Goal: Communication & Community: Answer question/provide support

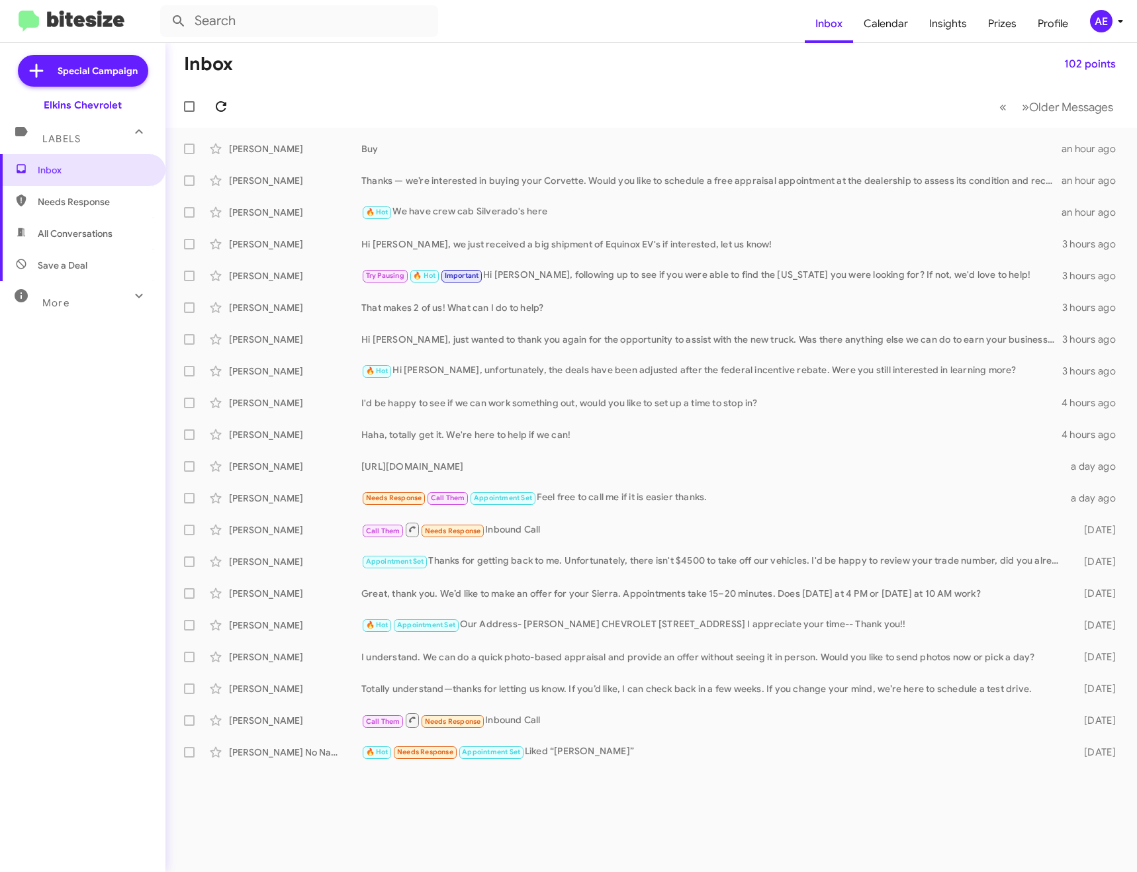
click at [221, 95] on button at bounding box center [221, 106] width 26 height 26
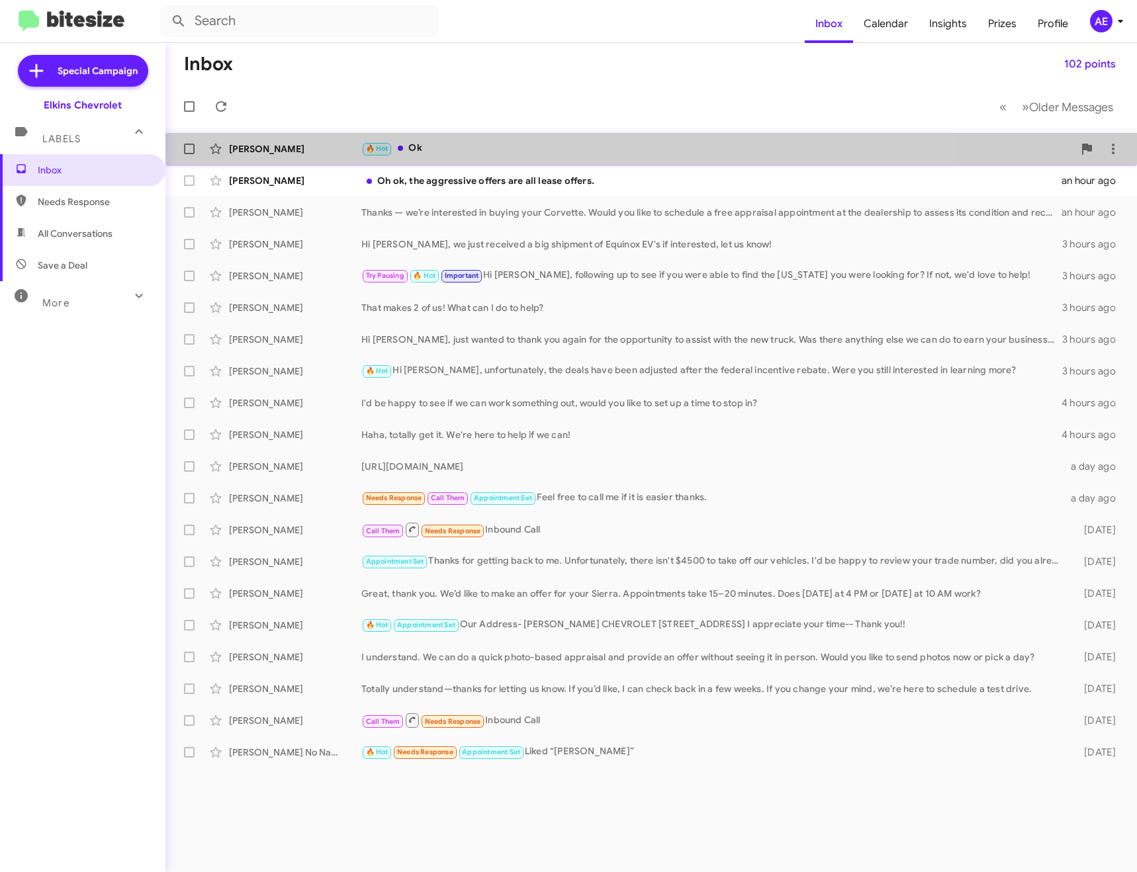
click at [458, 139] on div "[PERSON_NAME] 🔥 Hot Ok 16 minutes ago" at bounding box center [651, 149] width 950 height 26
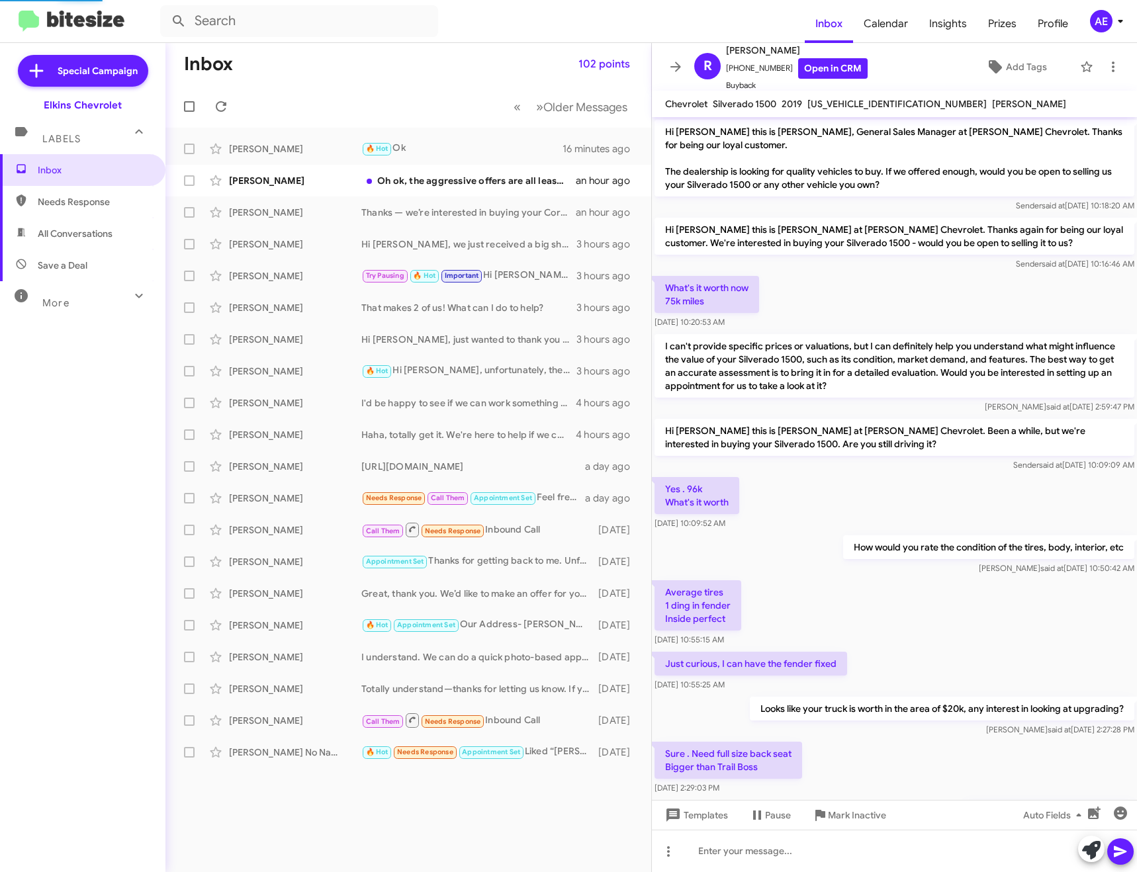
scroll to position [130, 0]
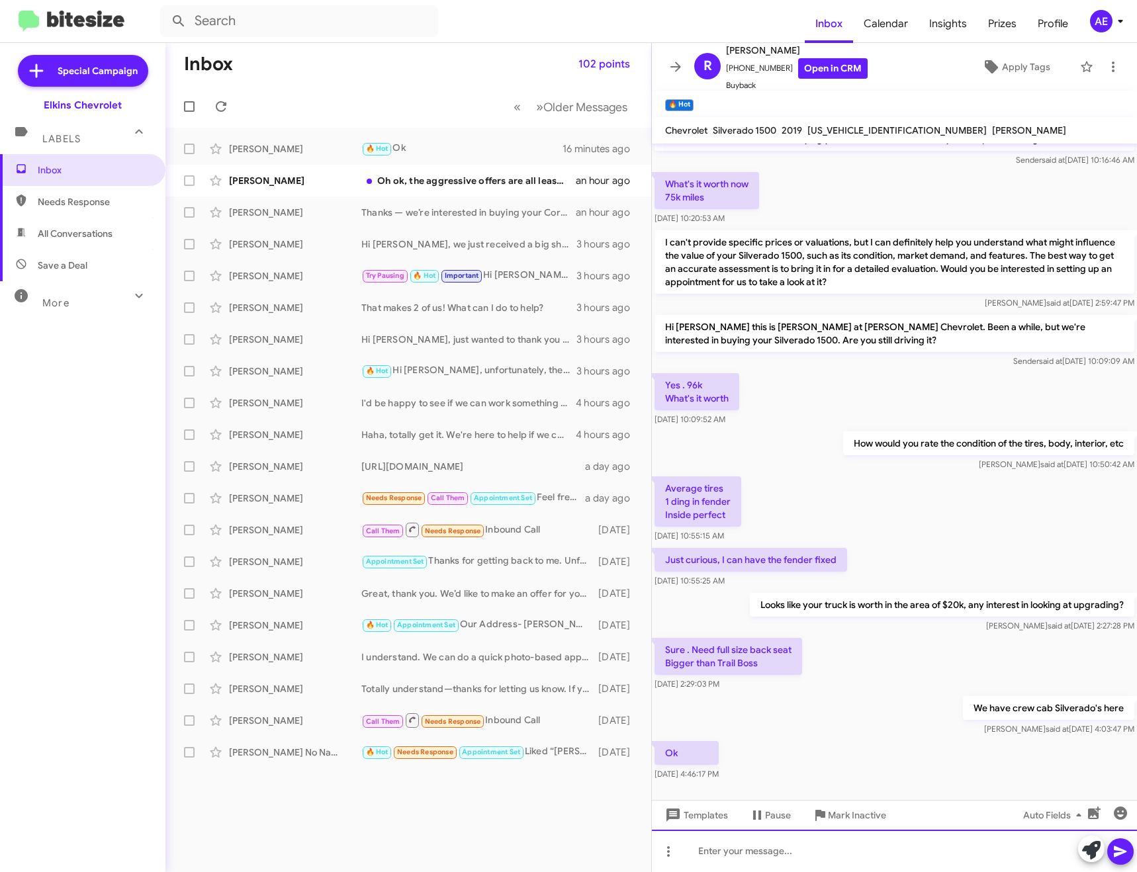
click at [820, 850] on div at bounding box center [894, 851] width 485 height 42
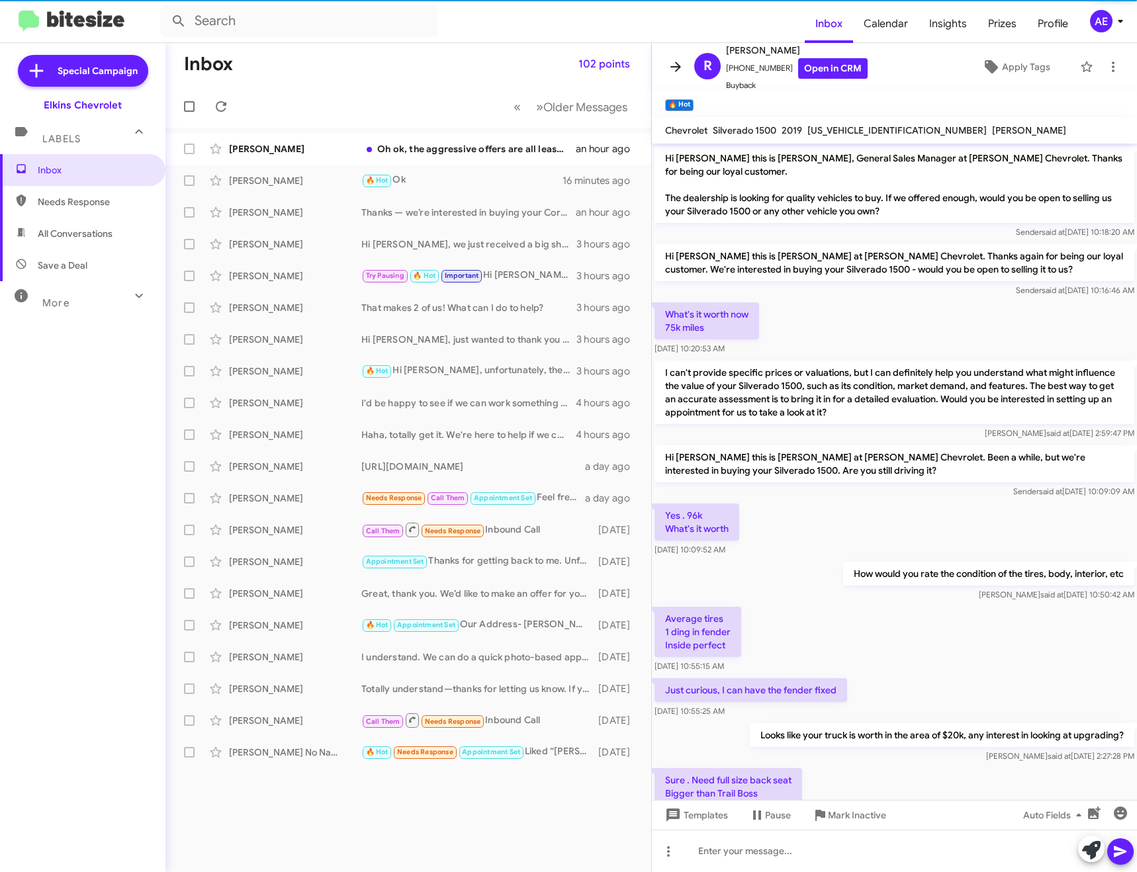
click at [676, 64] on icon at bounding box center [676, 67] width 16 height 16
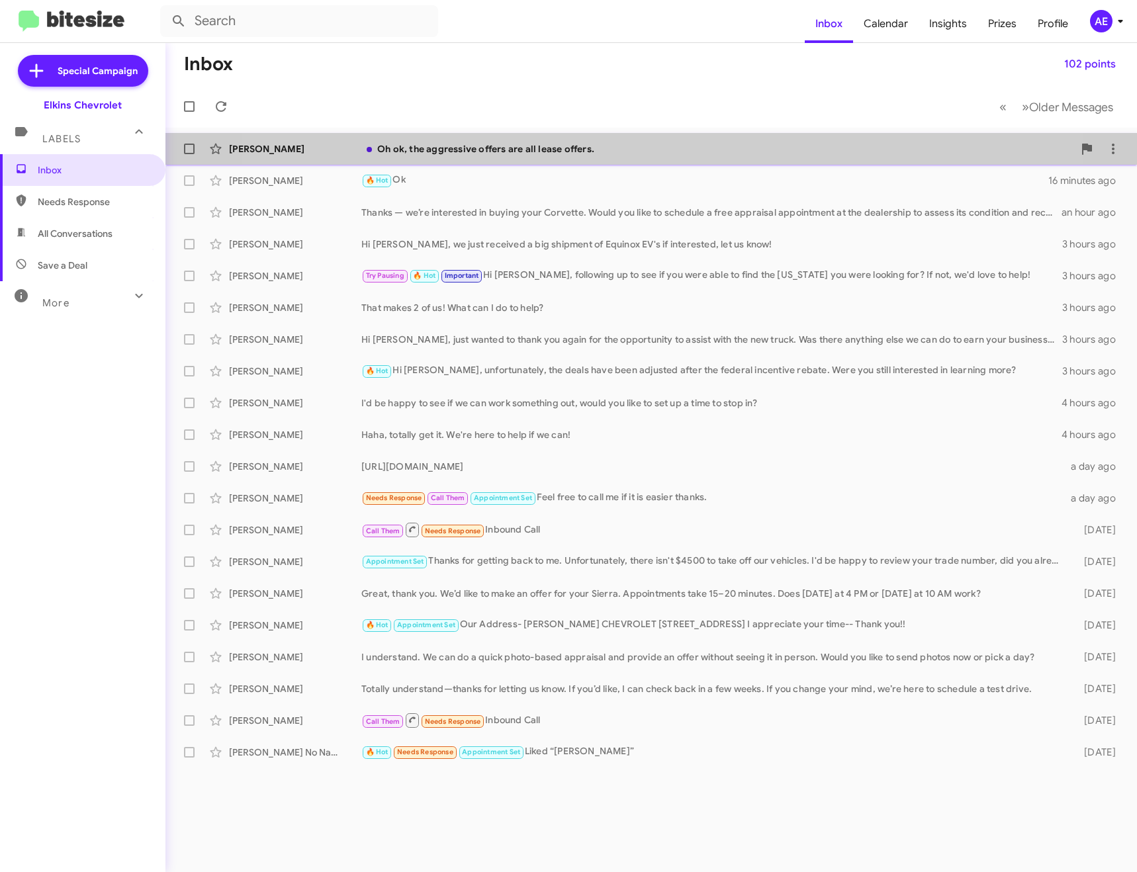
click at [605, 145] on div "Oh ok, the aggressive offers are all lease offers." at bounding box center [717, 148] width 712 height 13
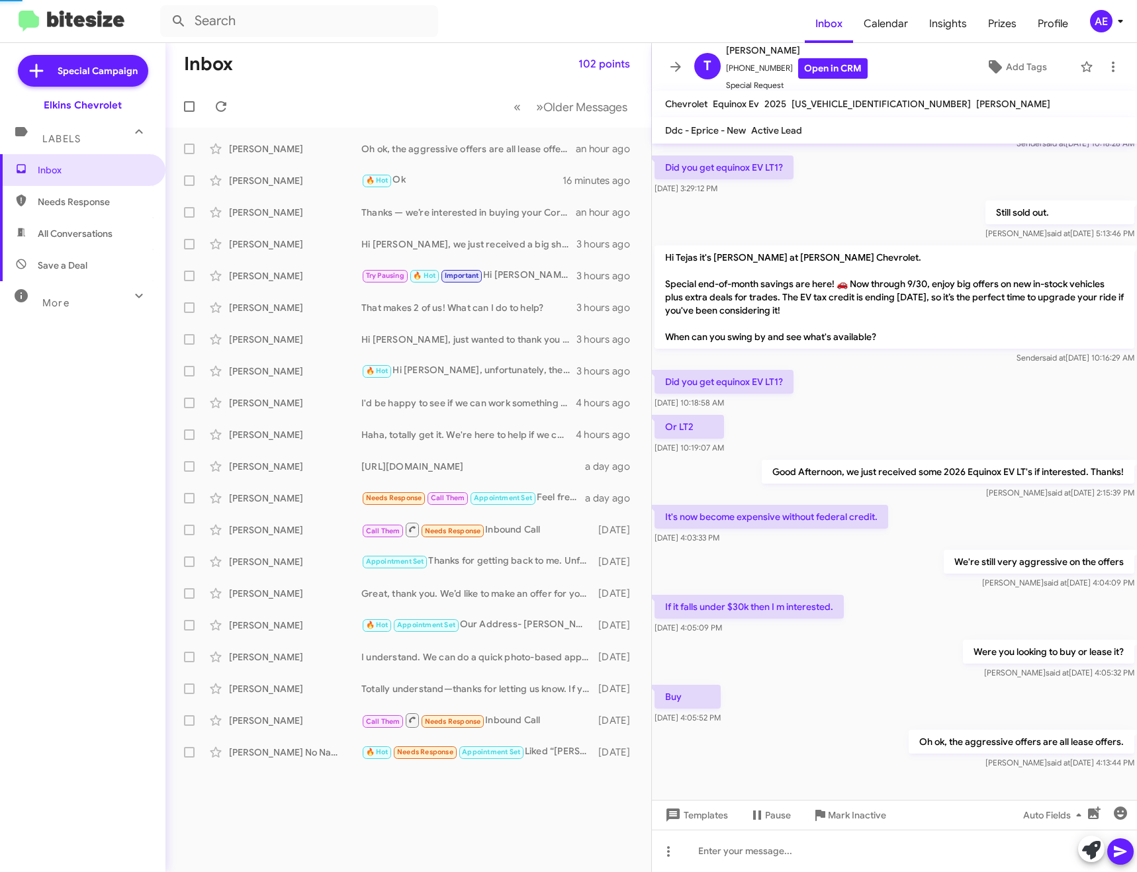
scroll to position [139, 0]
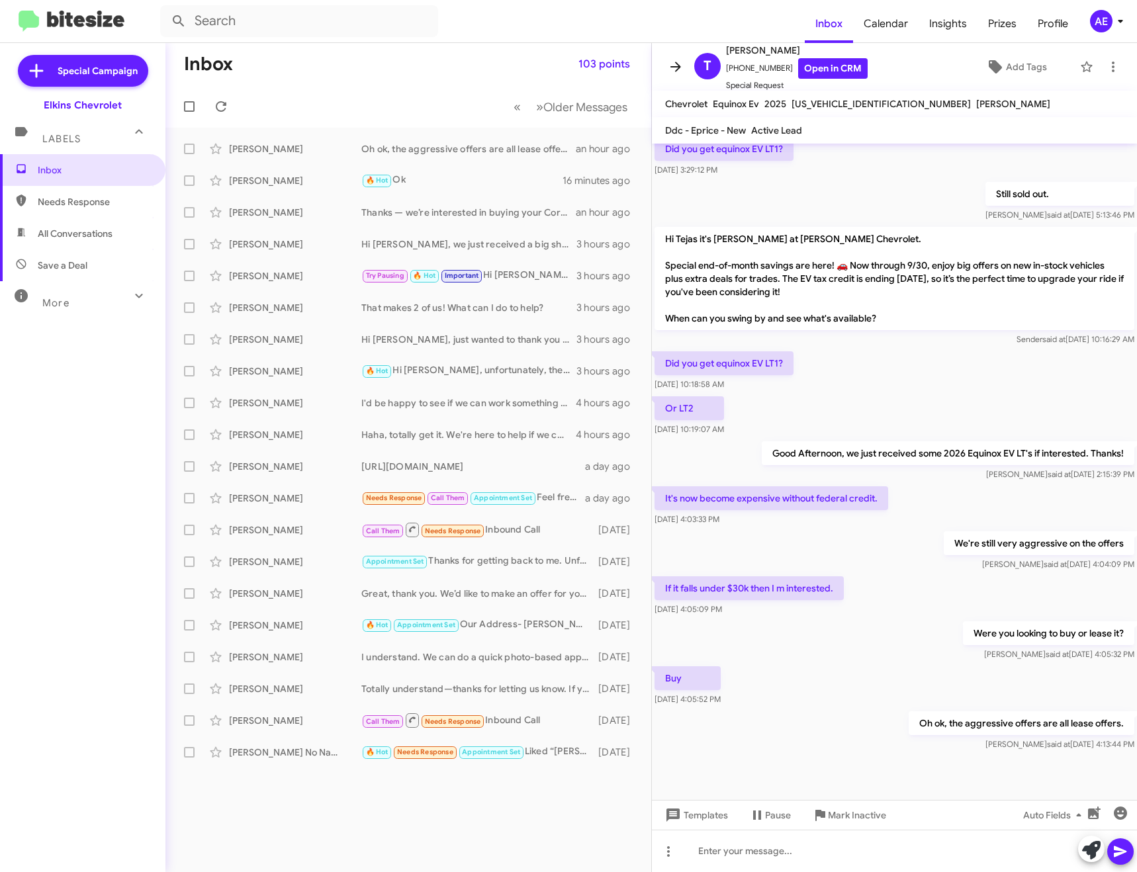
click at [679, 66] on icon at bounding box center [675, 67] width 11 height 10
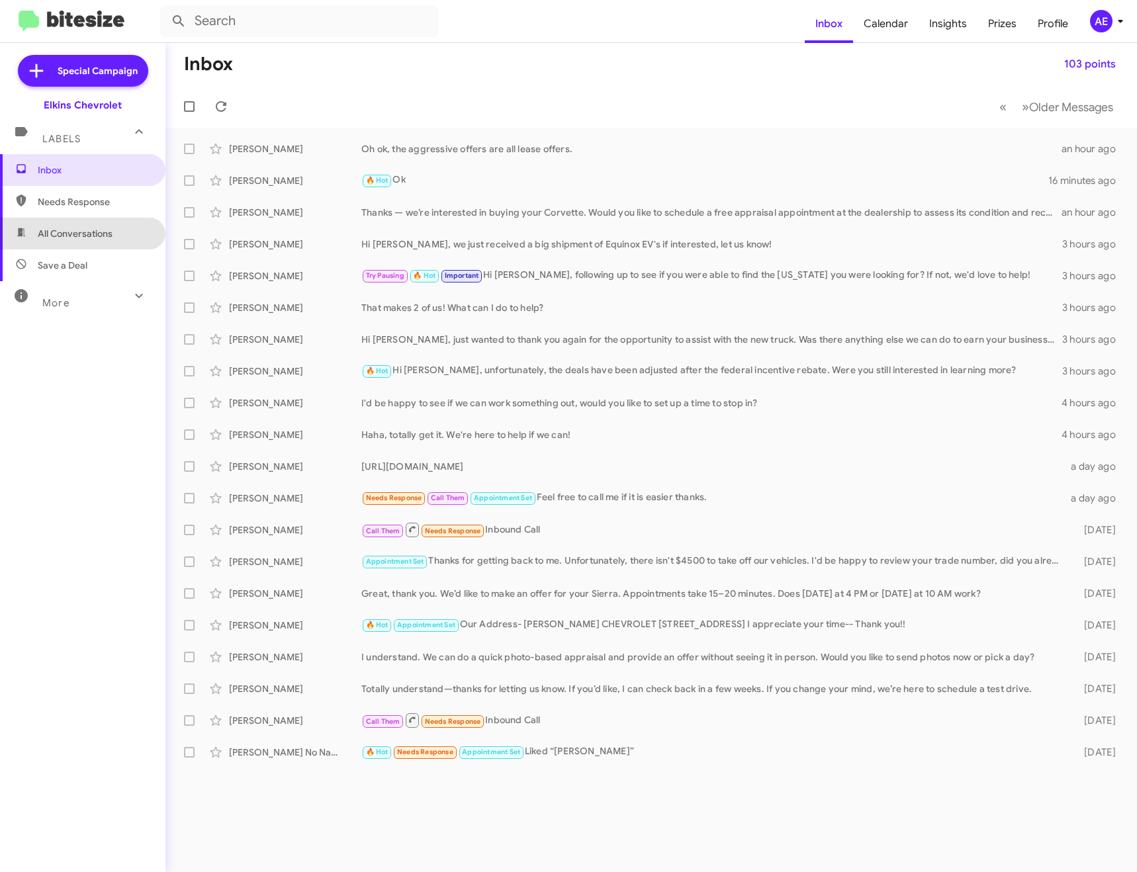
click at [82, 230] on span "All Conversations" at bounding box center [75, 233] width 75 height 13
type input "in:all-conversations"
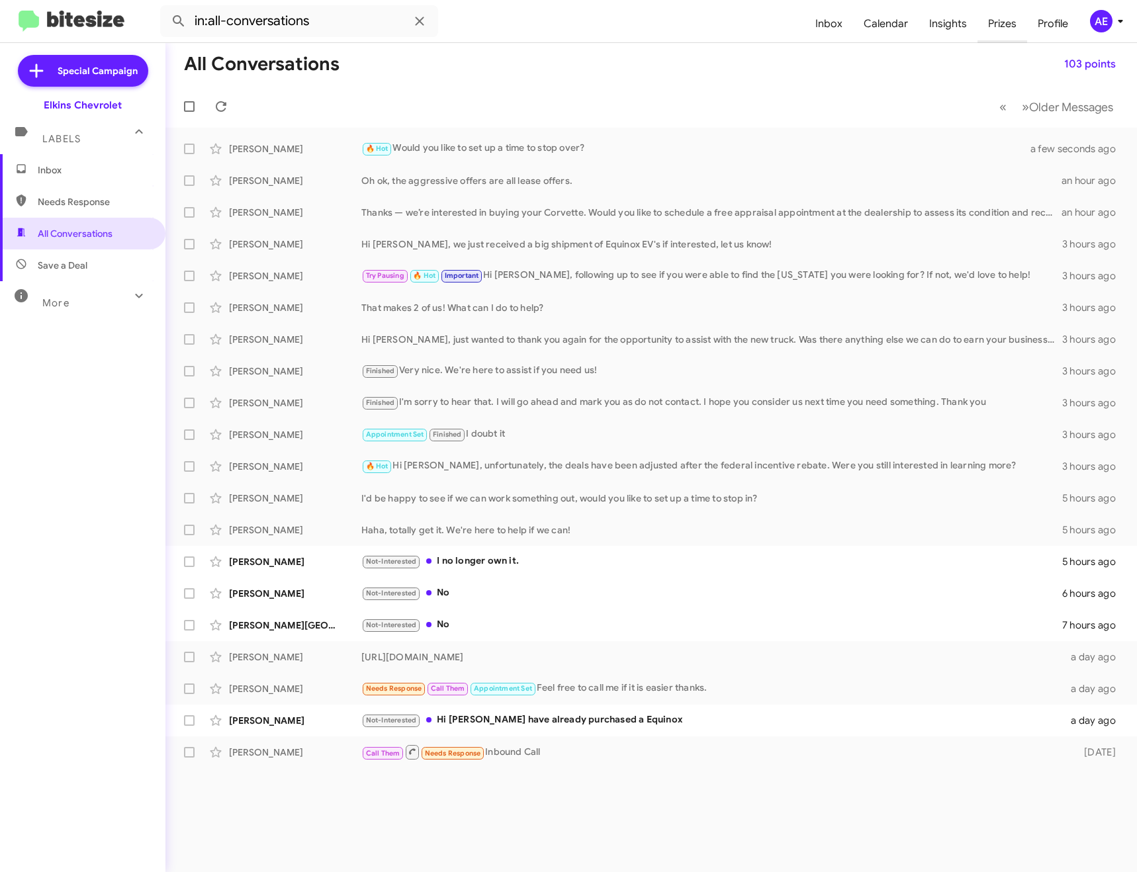
click at [987, 21] on span "Prizes" at bounding box center [1002, 24] width 50 height 38
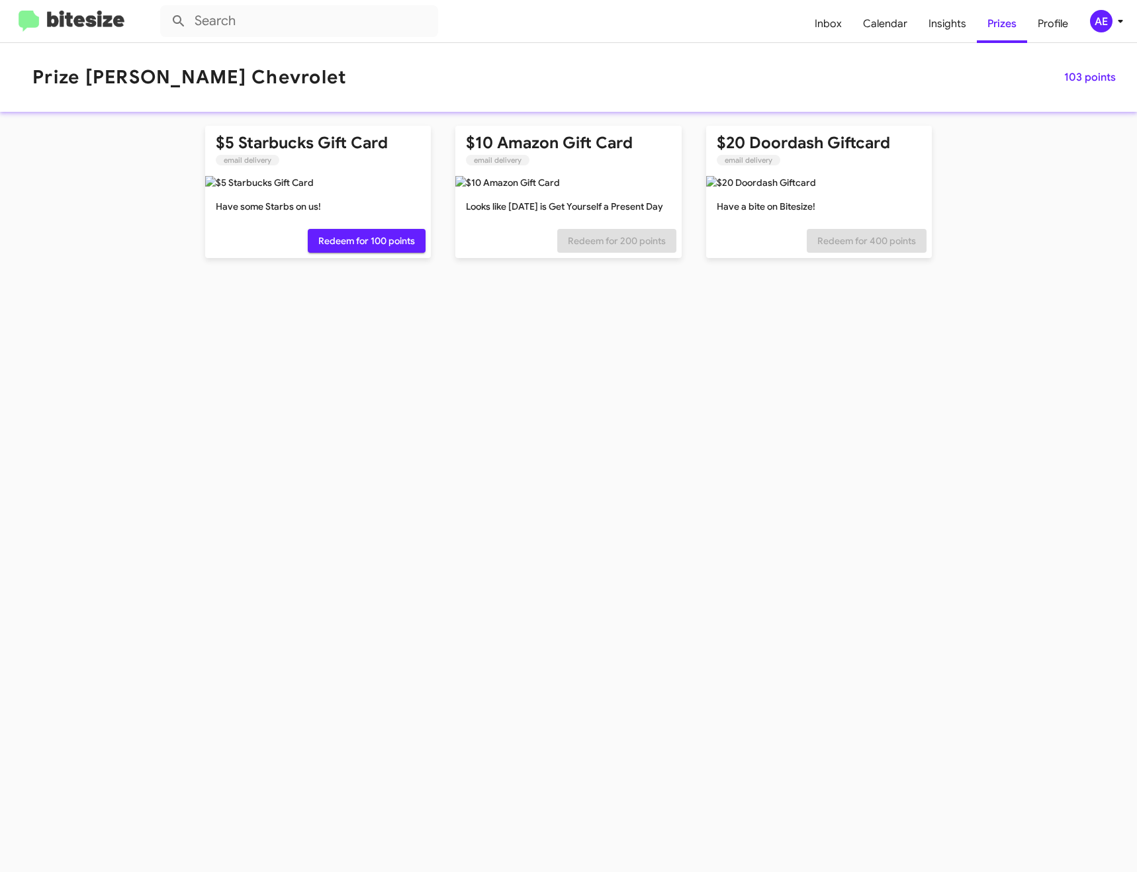
type input "in:all-conversations"
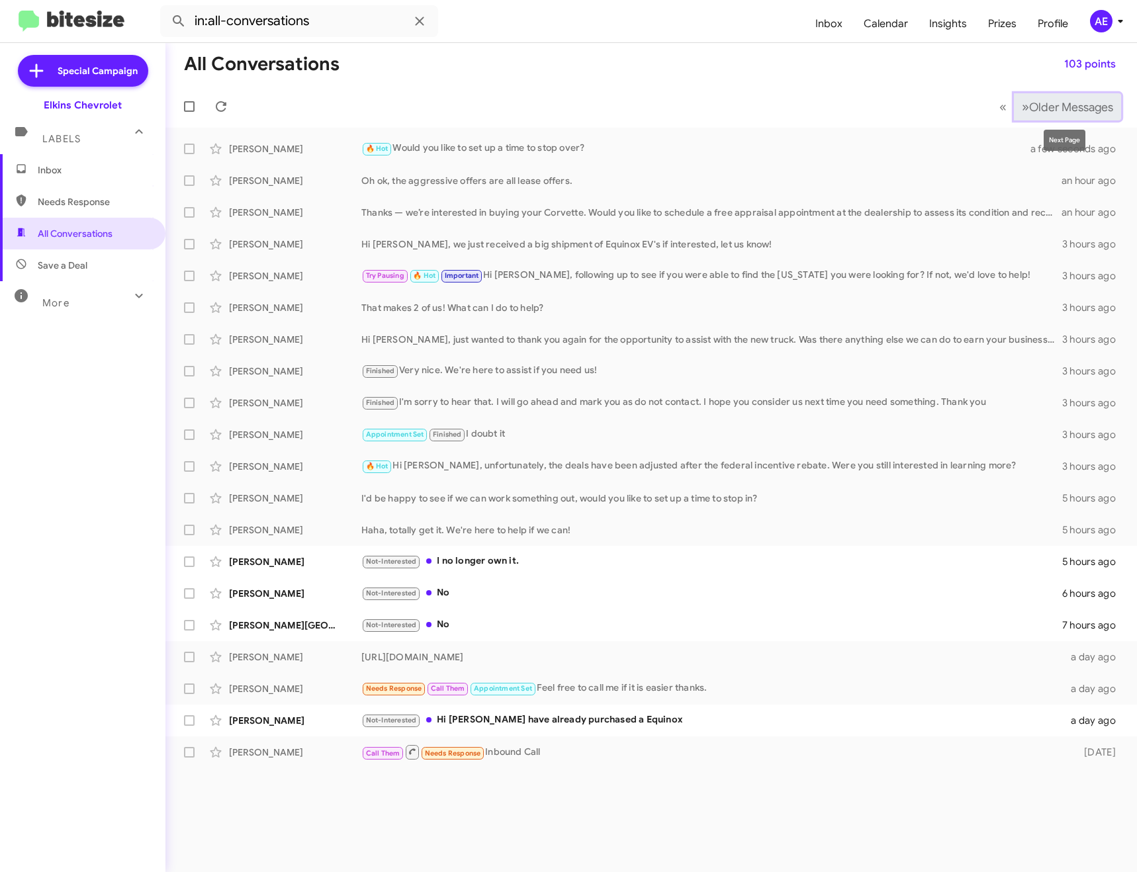
click at [1074, 111] on span "Older Messages" at bounding box center [1071, 107] width 84 height 15
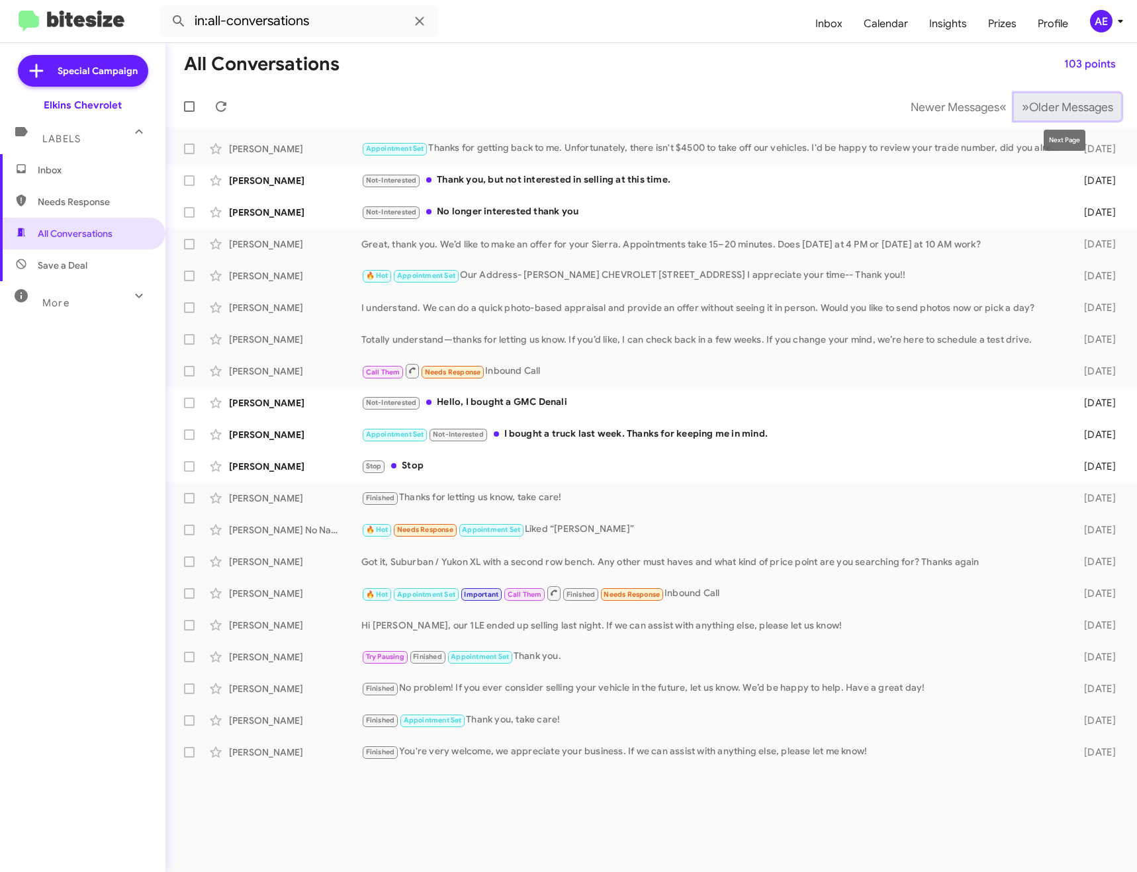
click at [1106, 110] on span "Older Messages" at bounding box center [1071, 107] width 84 height 15
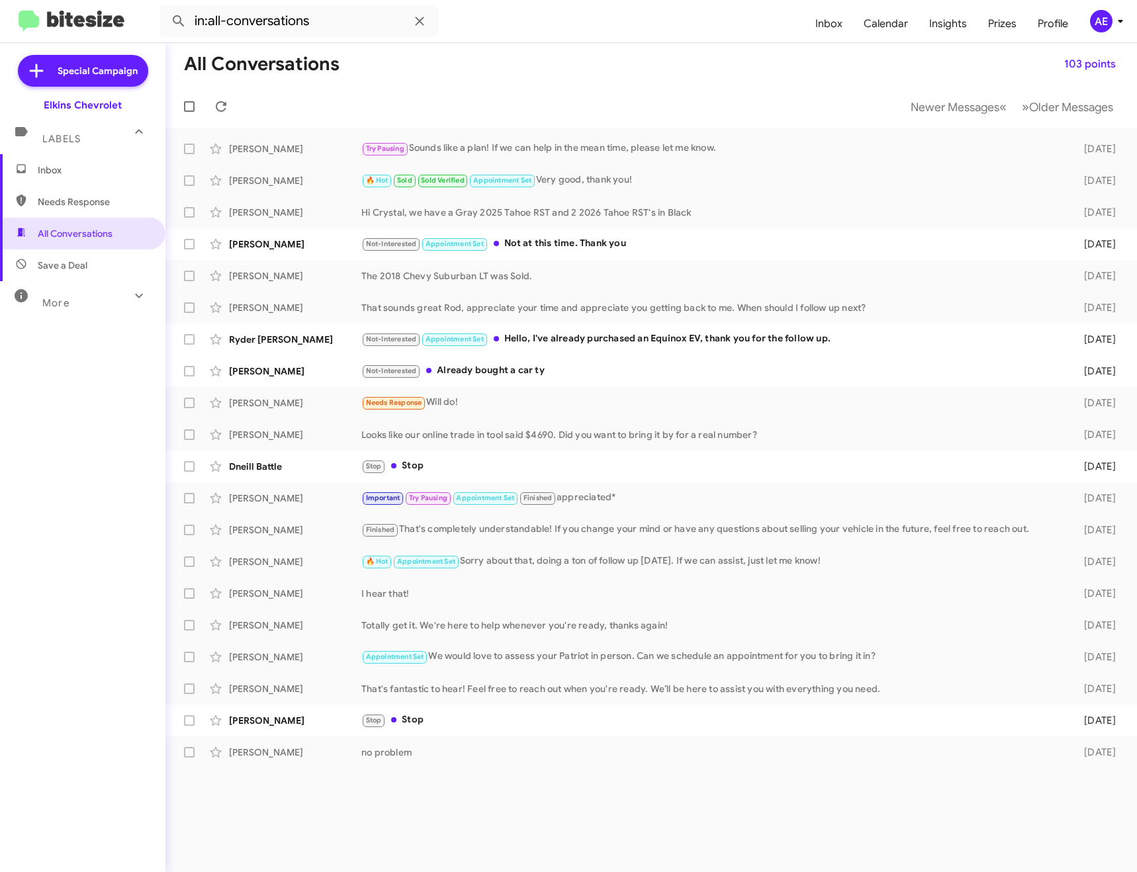
click at [89, 174] on span "Inbox" at bounding box center [94, 169] width 112 height 13
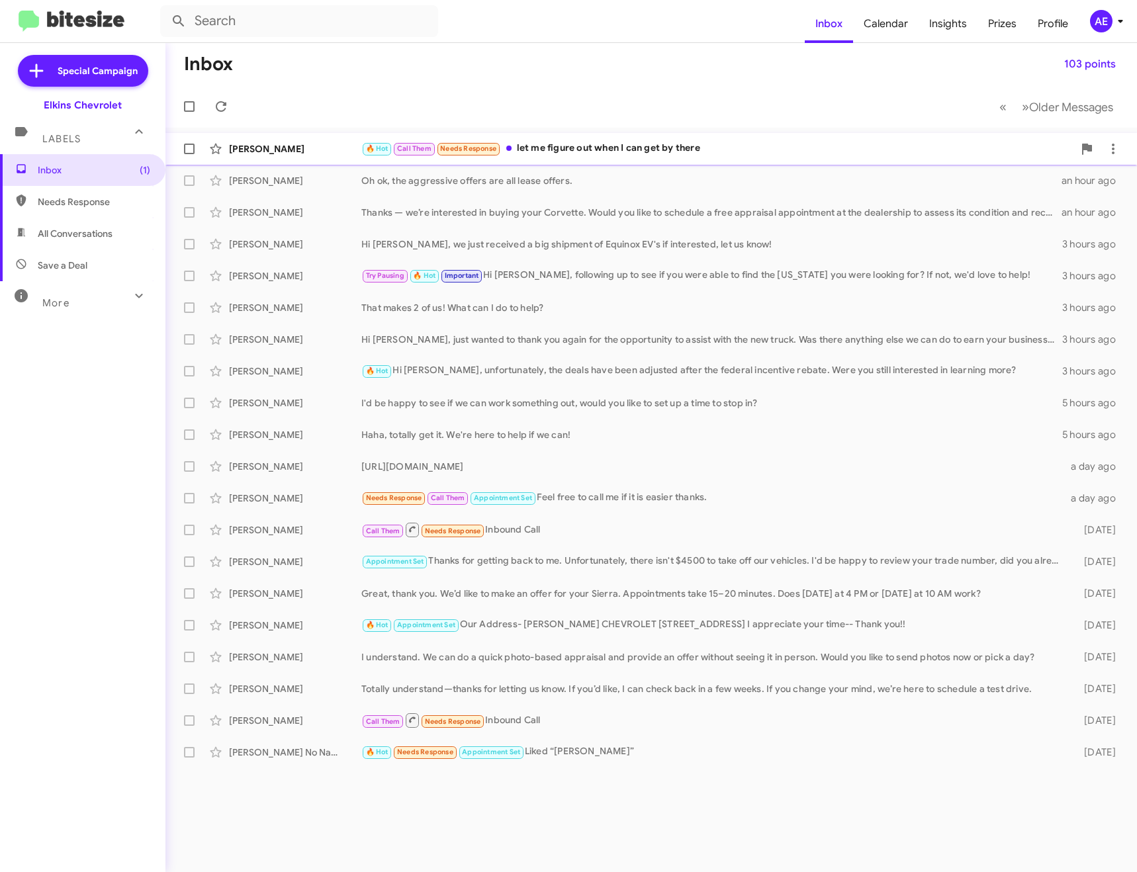
click at [557, 142] on div "🔥 Hot Call Them Needs Response let me figure out when I can get by there" at bounding box center [717, 148] width 712 height 15
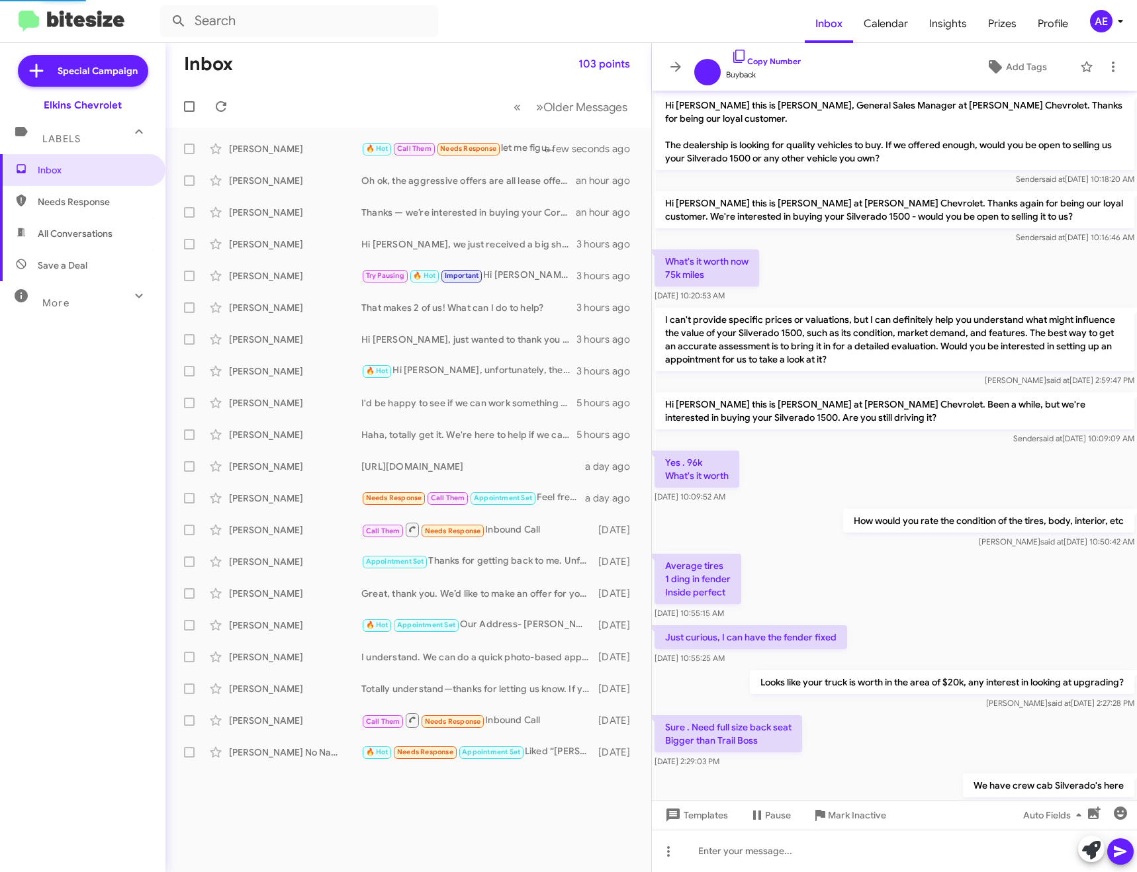
scroll to position [200, 0]
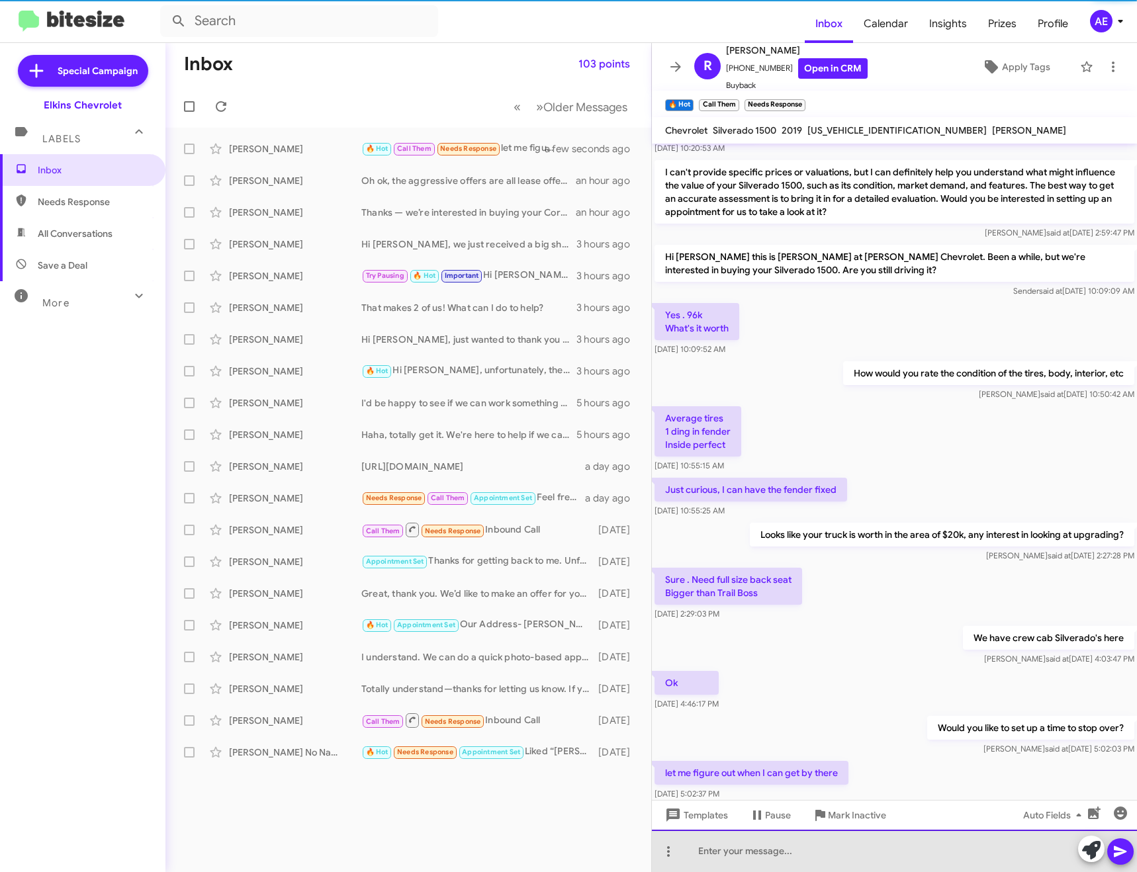
drag, startPoint x: 797, startPoint y: 851, endPoint x: 803, endPoint y: 750, distance: 100.8
click at [797, 850] on div at bounding box center [894, 851] width 485 height 42
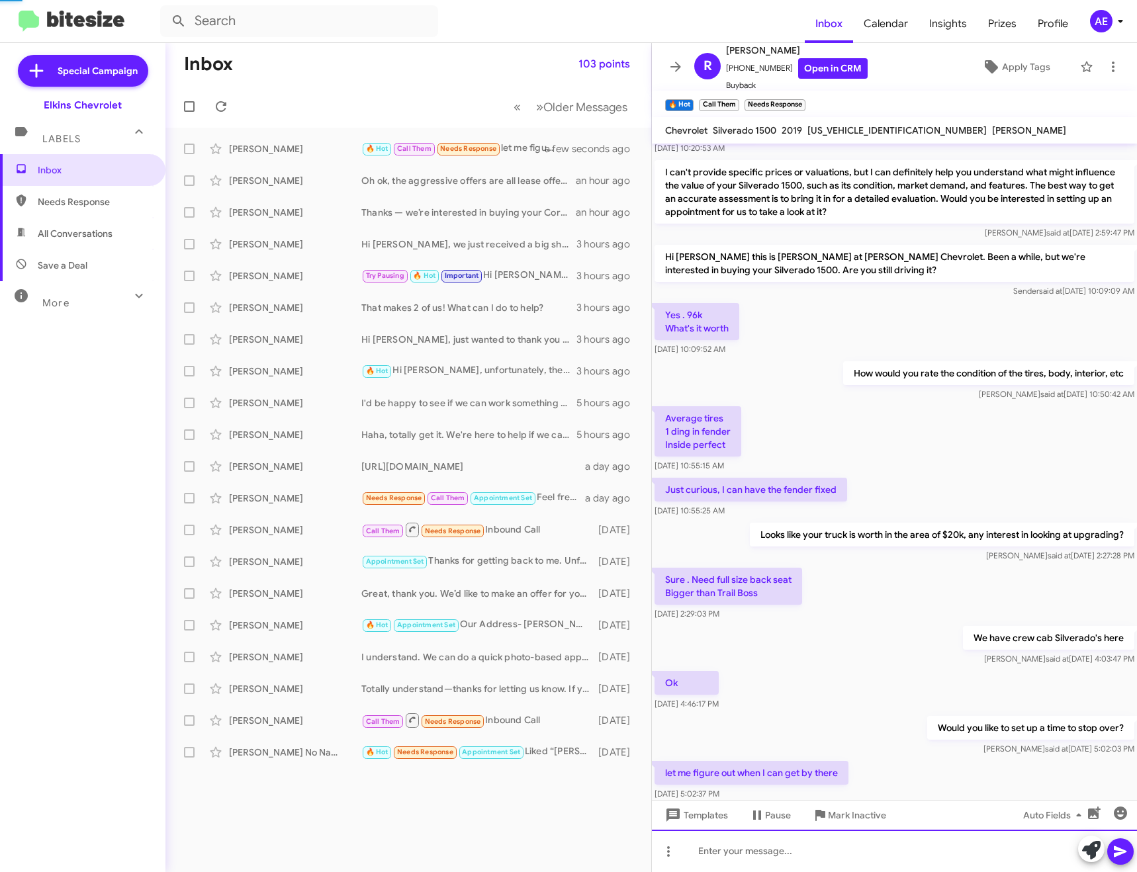
scroll to position [0, 0]
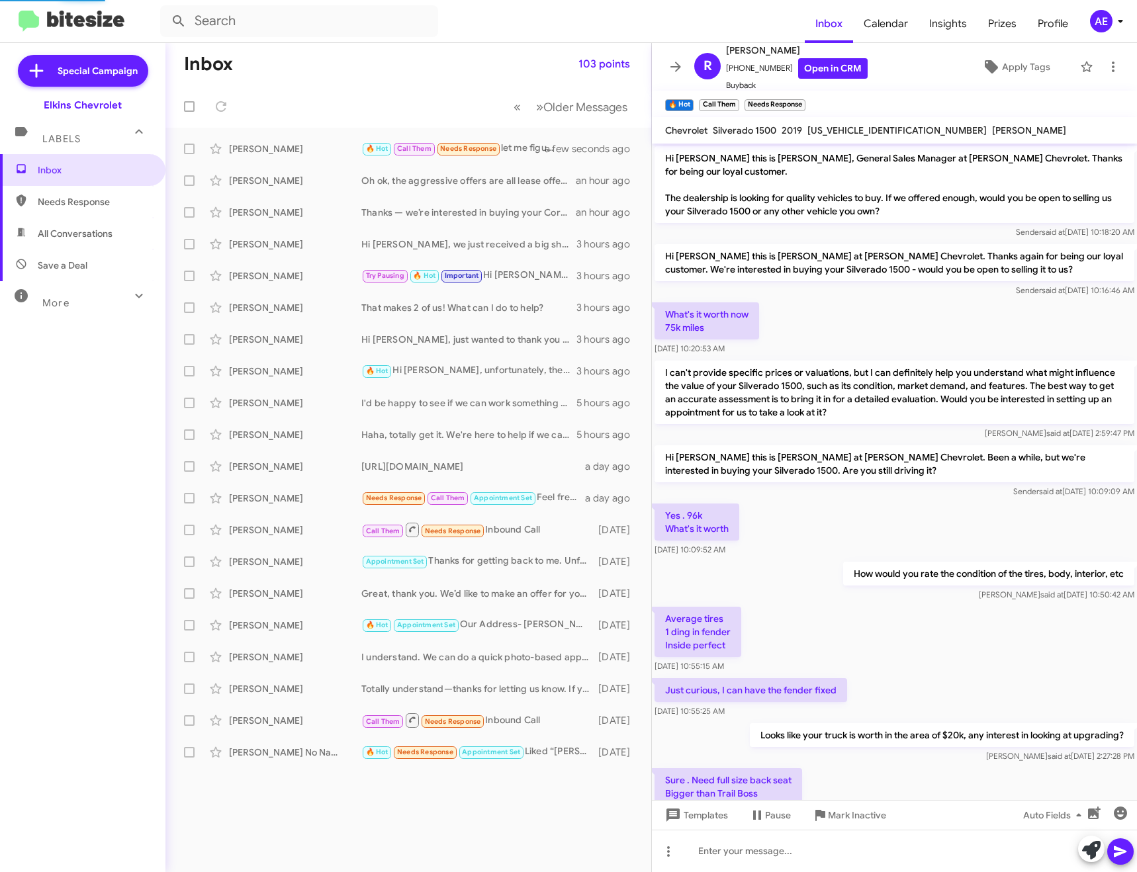
click at [678, 69] on icon at bounding box center [675, 67] width 11 height 10
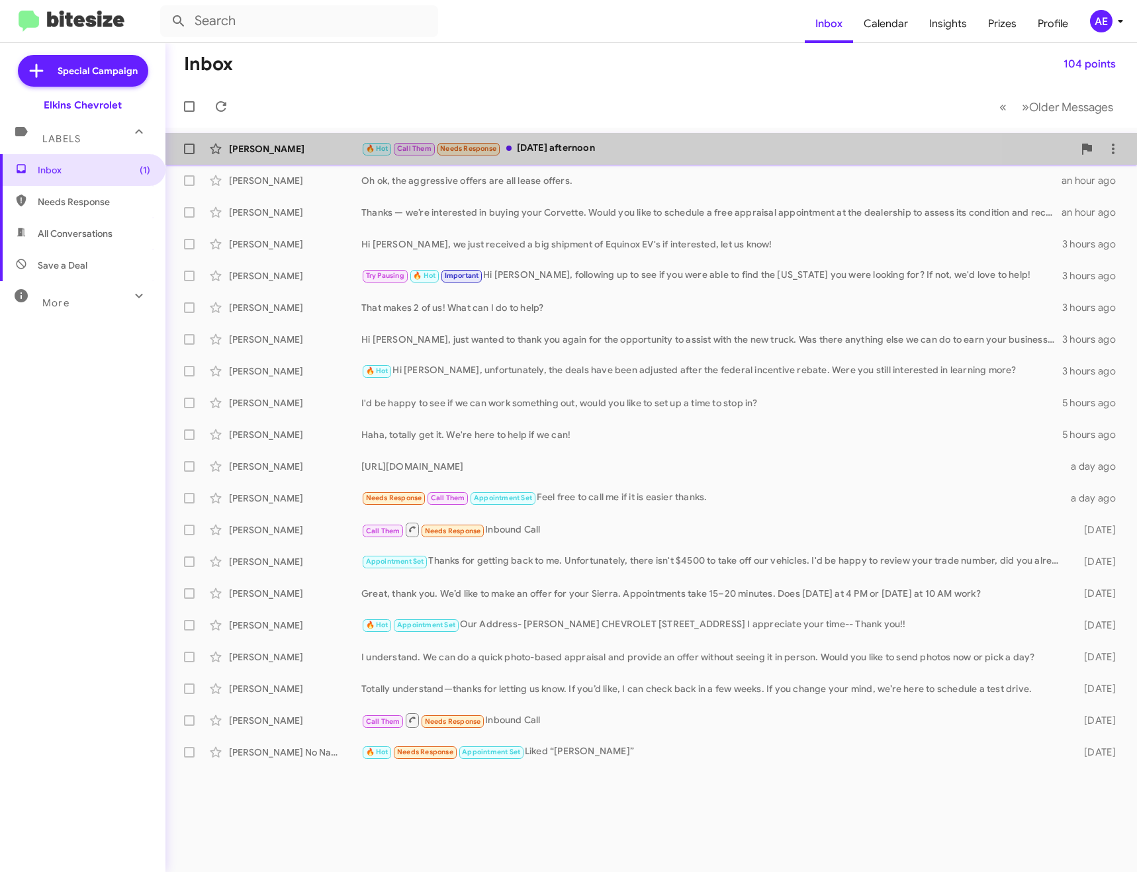
click at [649, 142] on div "🔥 Hot Call Them Needs Response [DATE] afternoon" at bounding box center [717, 148] width 712 height 15
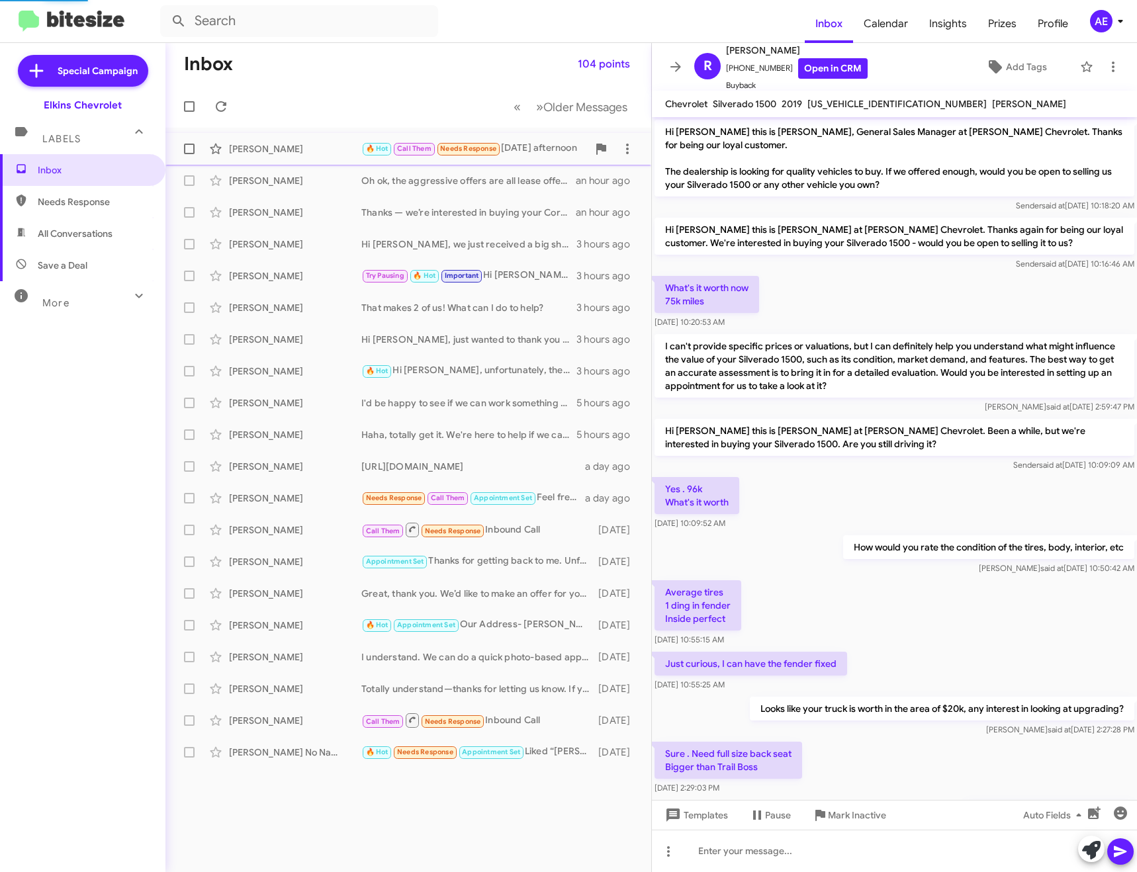
scroll to position [324, 0]
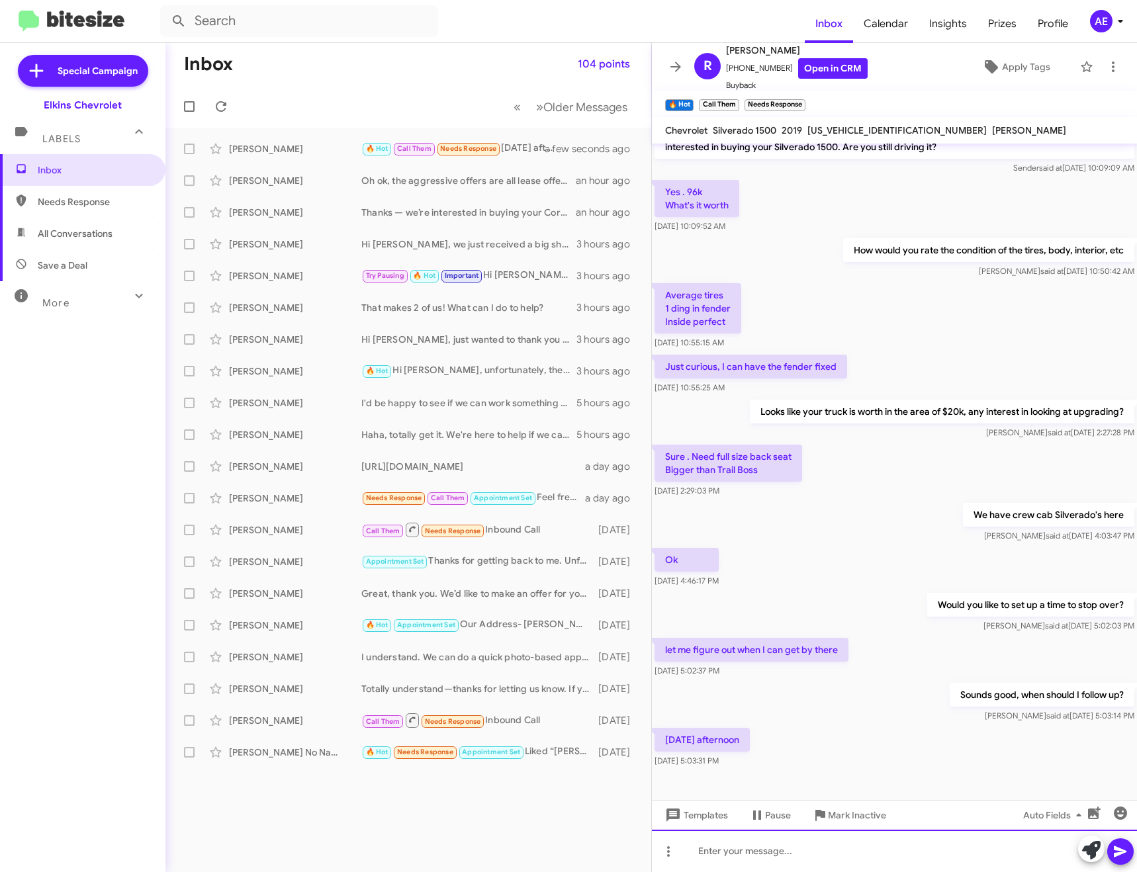
click at [818, 859] on div at bounding box center [894, 851] width 485 height 42
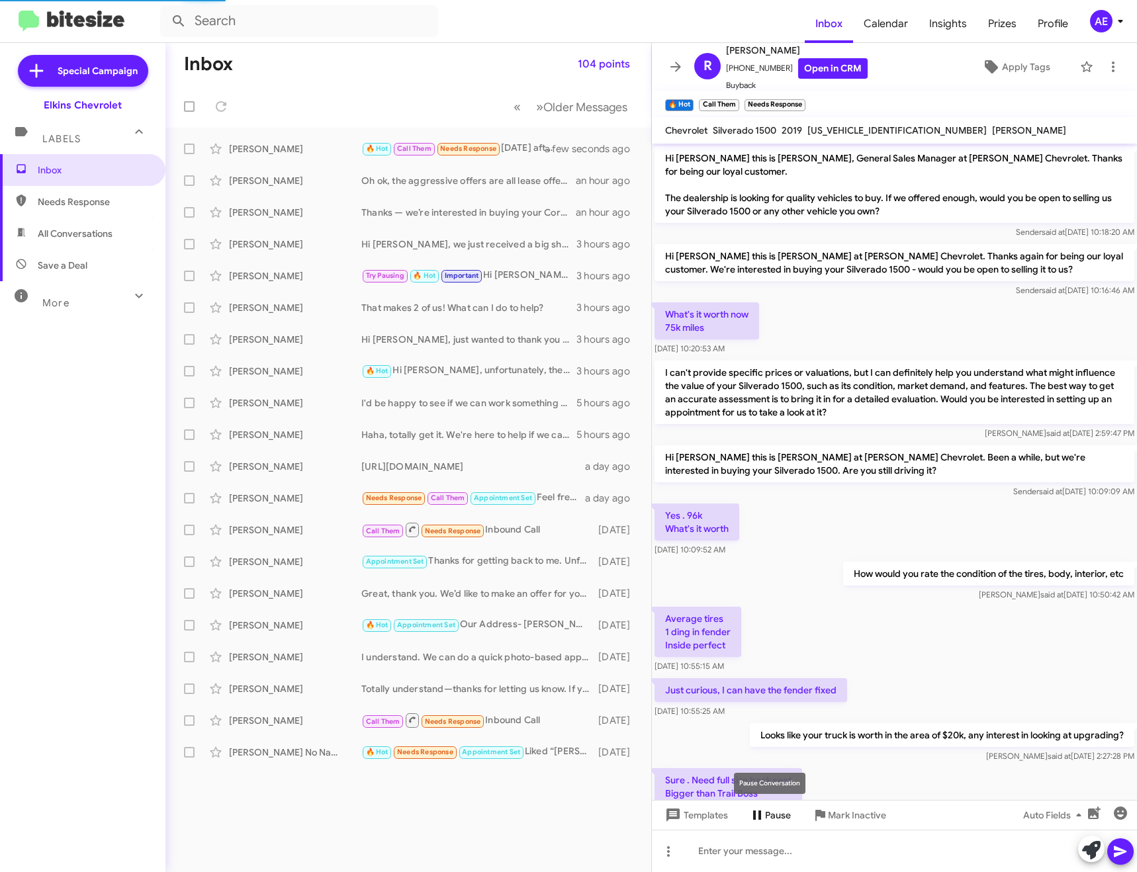
click at [762, 820] on icon at bounding box center [757, 815] width 16 height 16
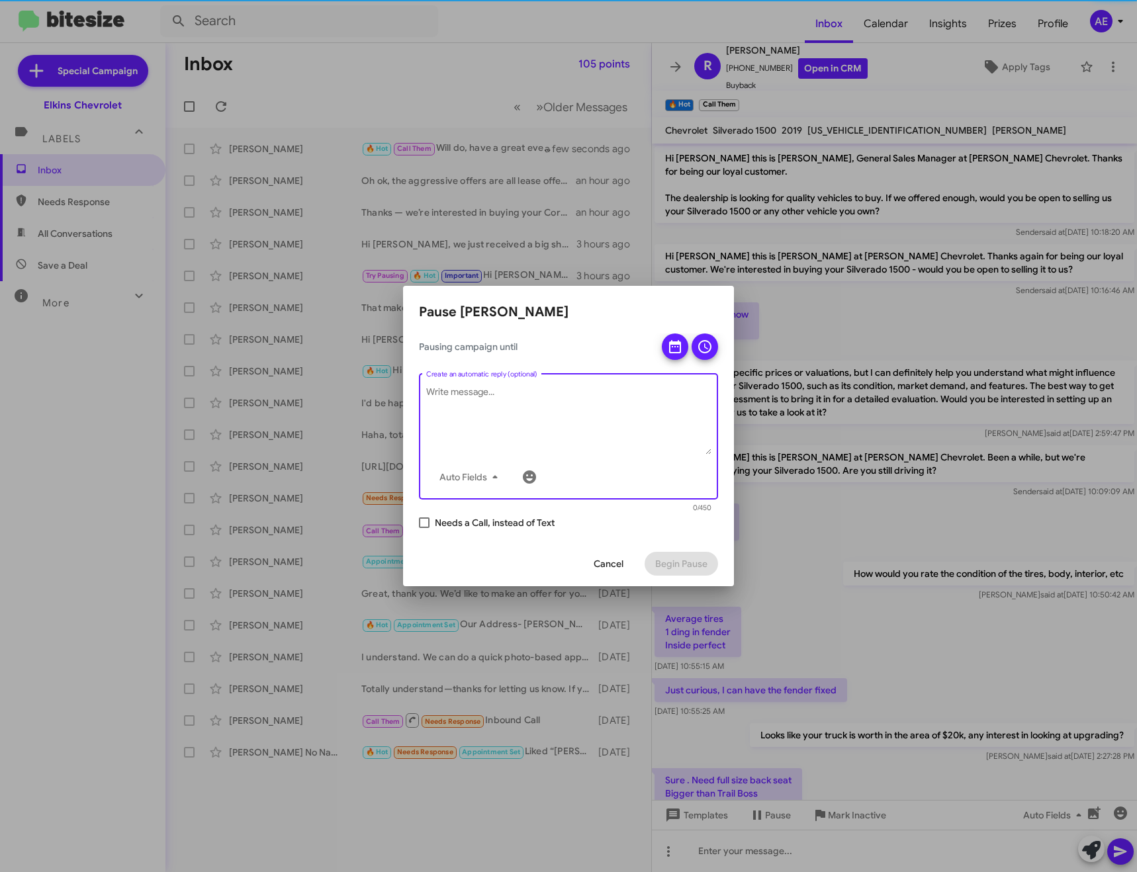
click at [517, 393] on textarea "Create an automatic reply (optional)" at bounding box center [568, 420] width 285 height 69
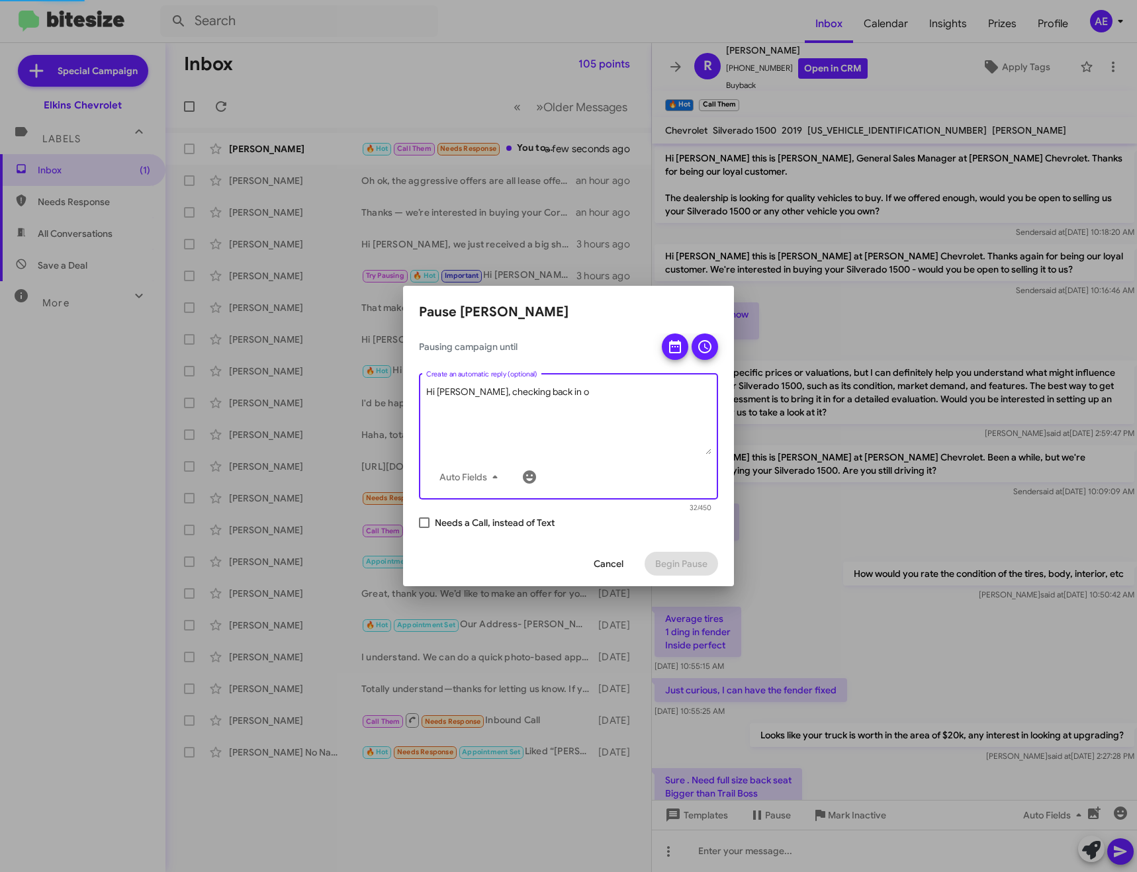
scroll to position [447, 0]
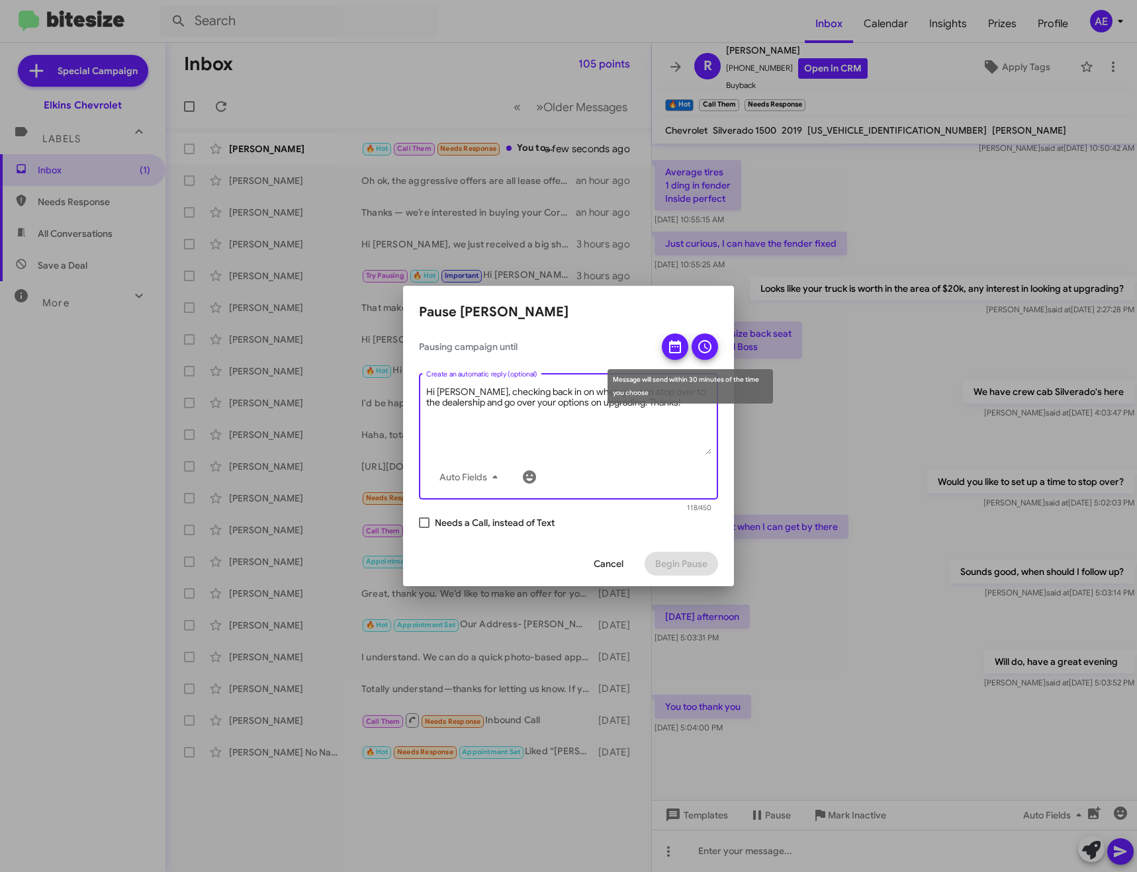
type textarea "Hi [PERSON_NAME], checking back in on when you can stop over to the dealership …"
click at [680, 349] on icon at bounding box center [675, 346] width 12 height 13
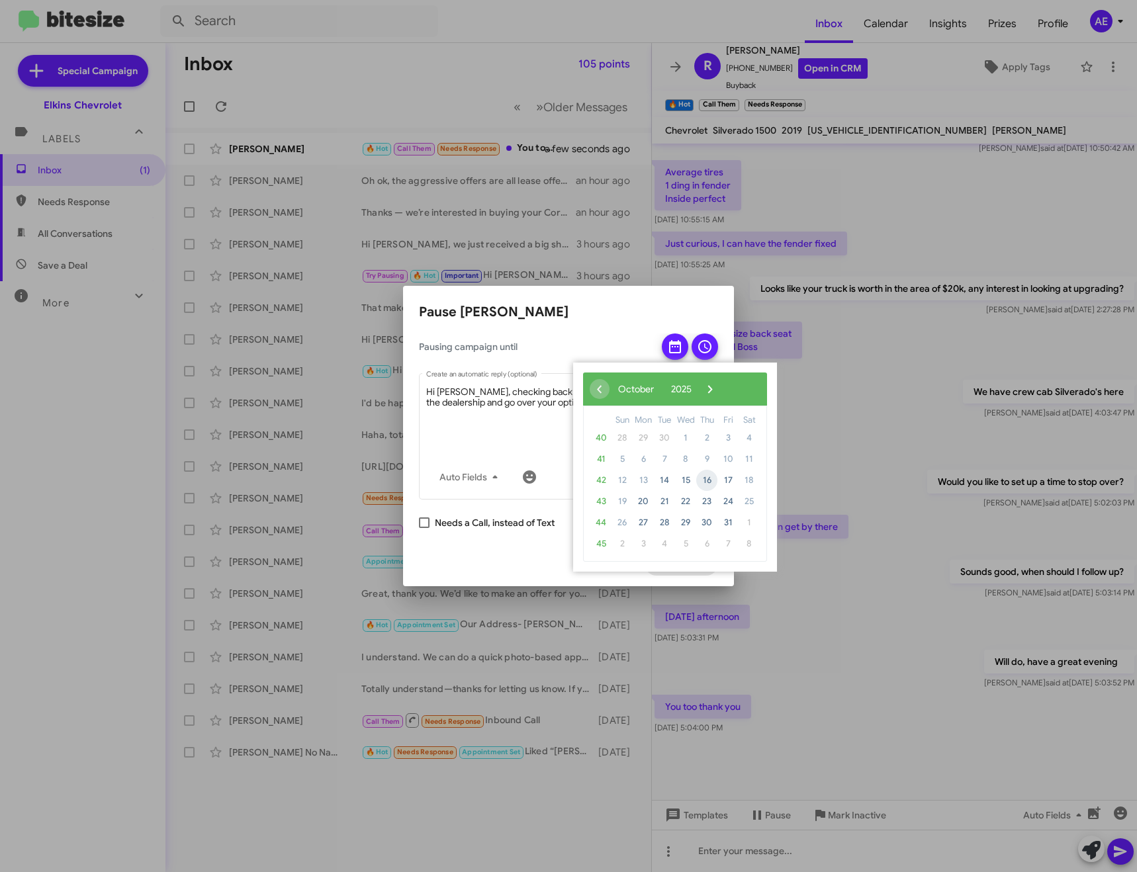
click at [703, 478] on span "16" at bounding box center [706, 480] width 21 height 21
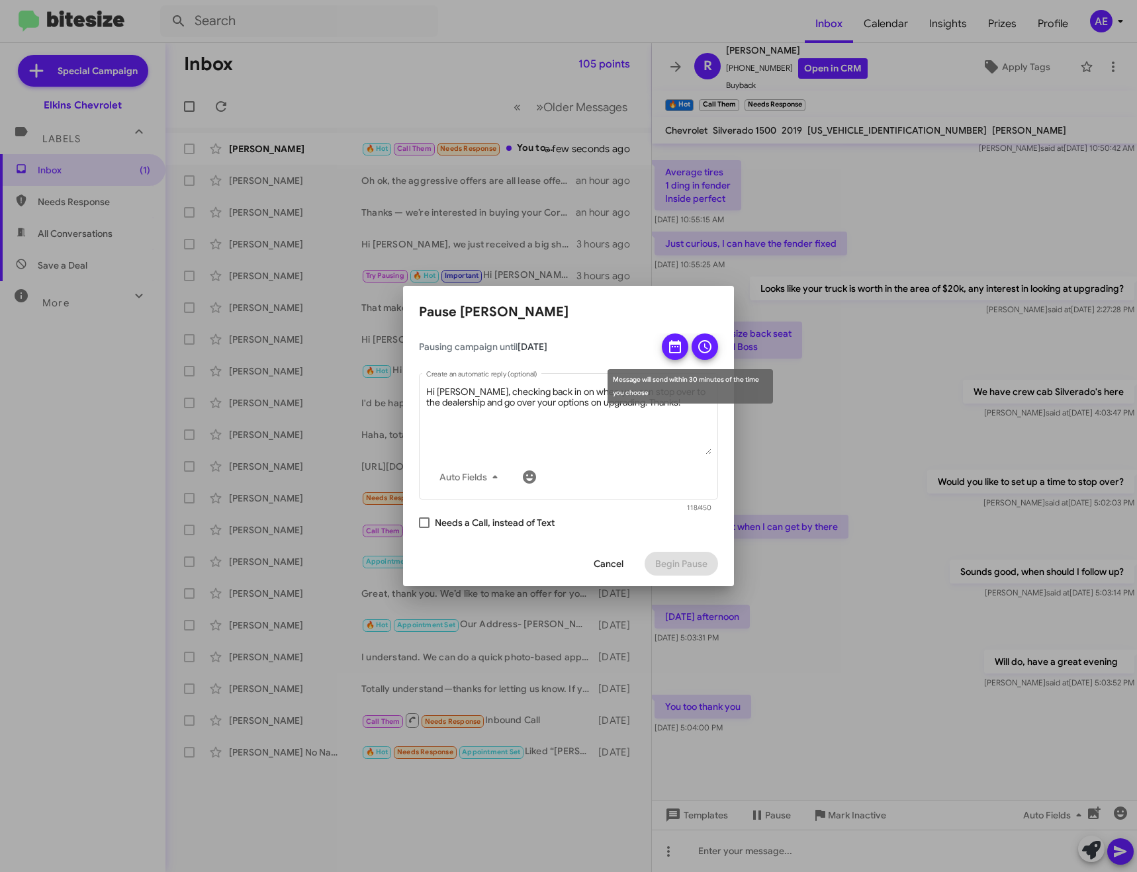
click at [702, 345] on icon at bounding box center [705, 347] width 16 height 16
click at [666, 380] on span at bounding box center [664, 380] width 9 height 9
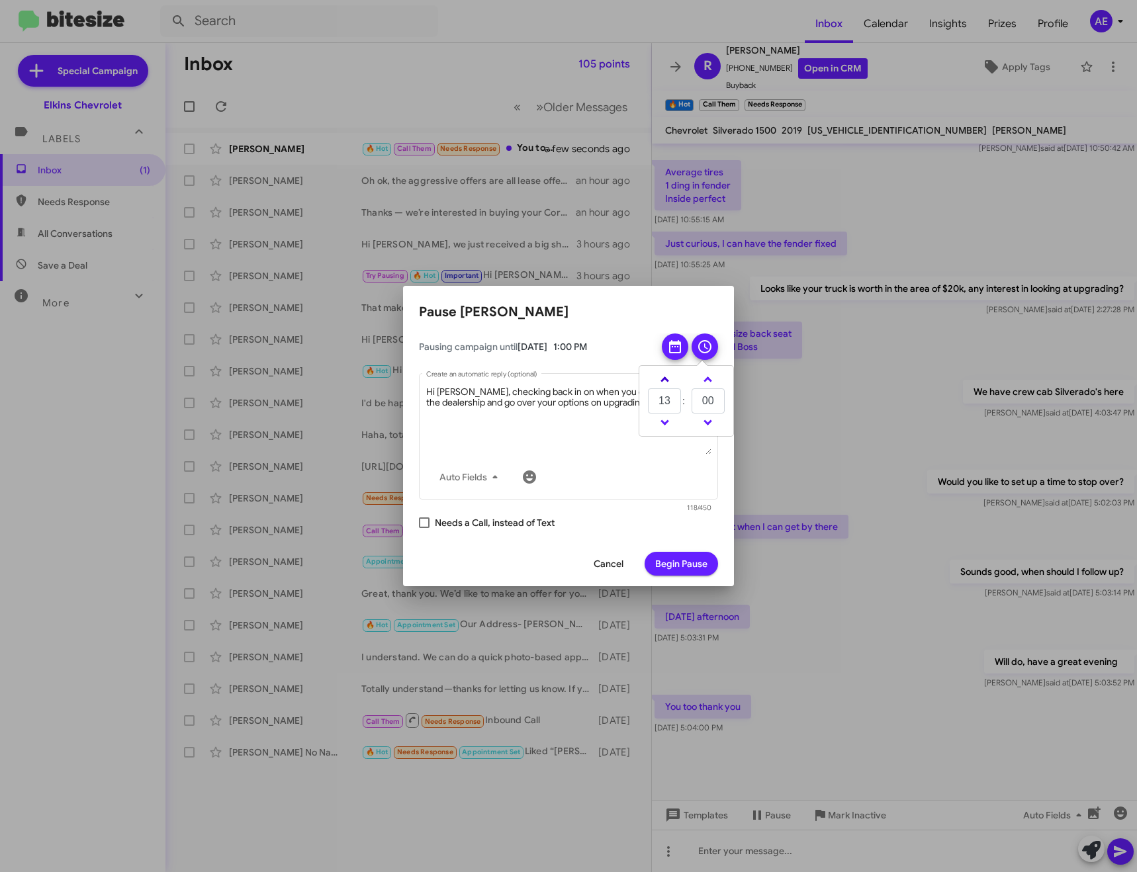
click at [666, 380] on span at bounding box center [664, 380] width 9 height 9
type input "15"
click at [684, 557] on span "Begin Pause" at bounding box center [681, 564] width 52 height 24
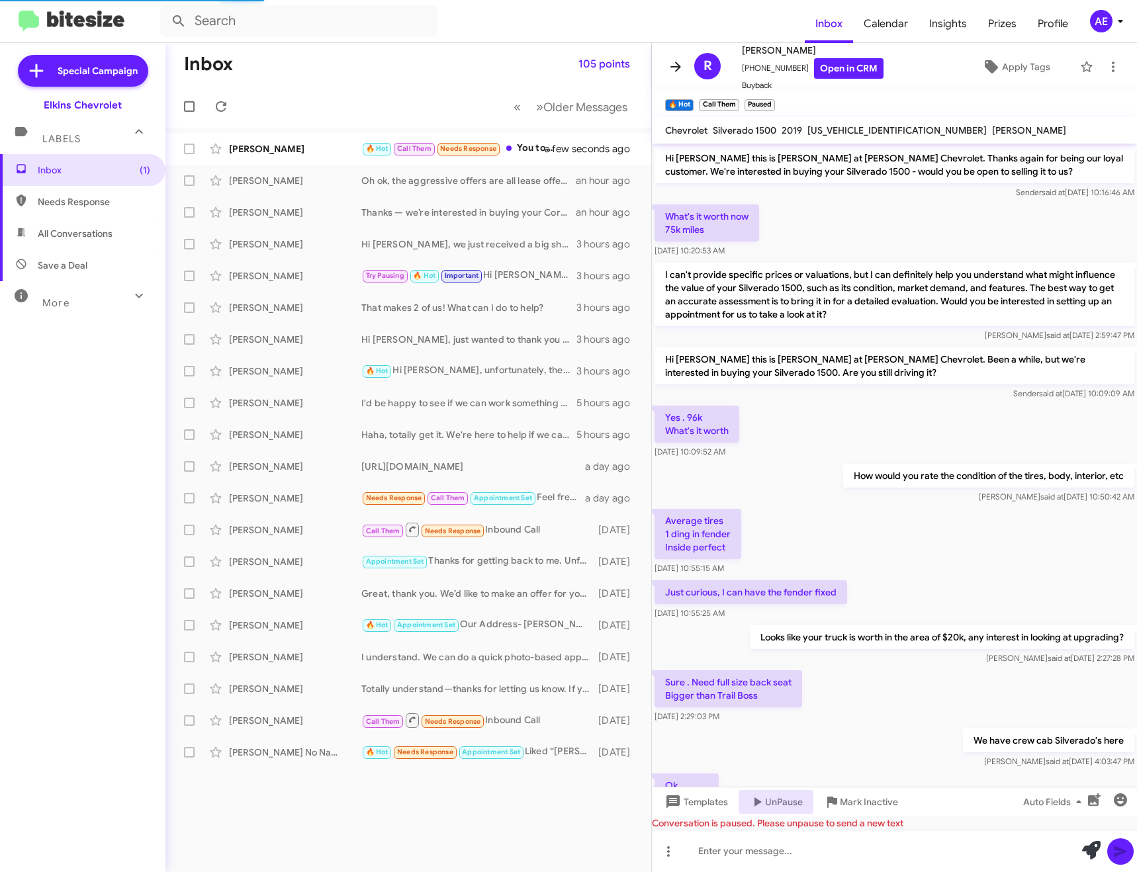
scroll to position [66, 0]
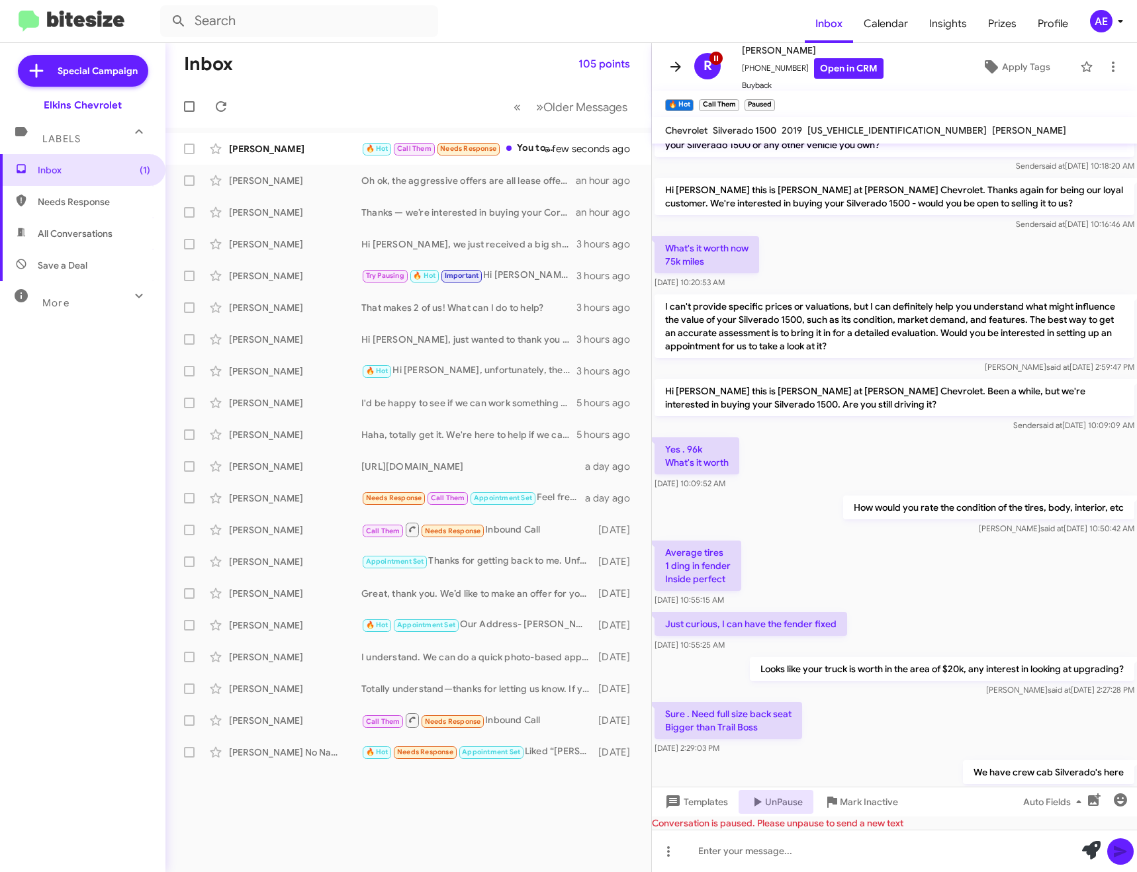
click at [680, 69] on icon at bounding box center [676, 67] width 16 height 16
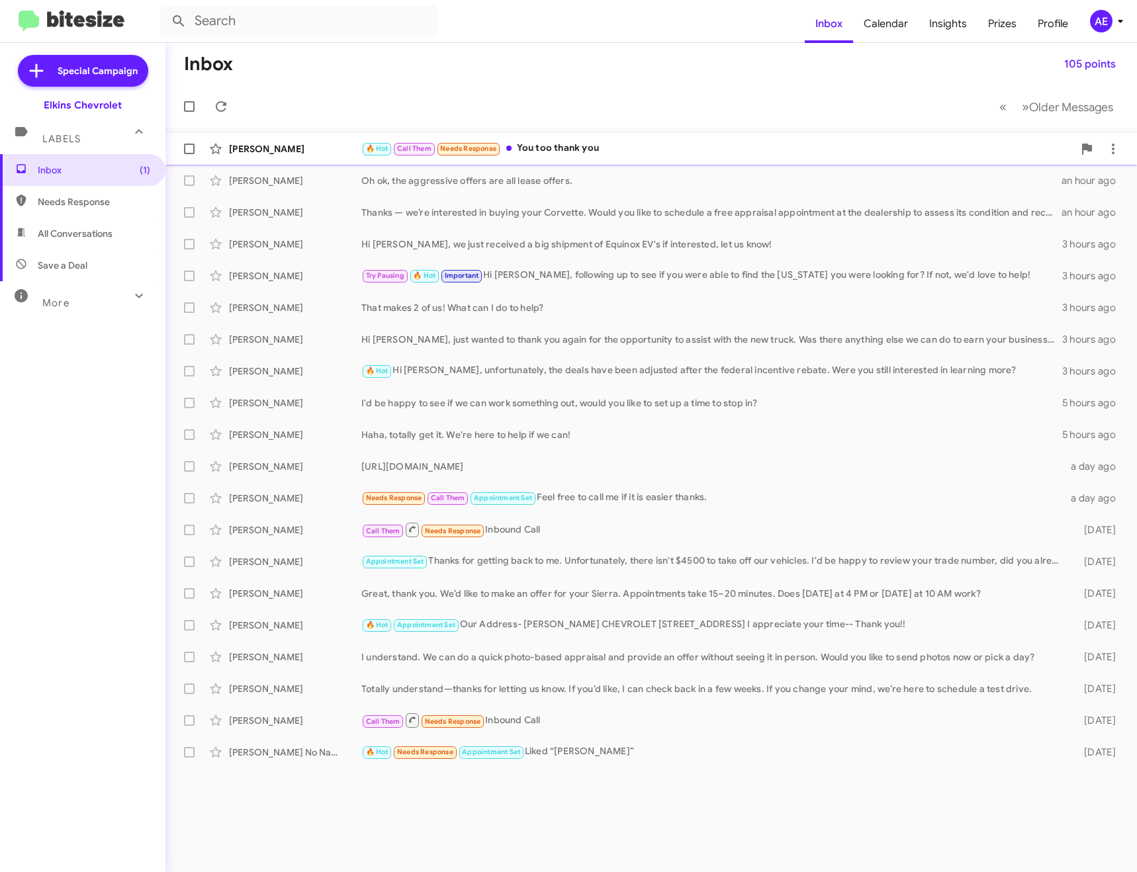
click at [657, 141] on div "🔥 Hot Call Them Needs Response You too thank you" at bounding box center [717, 148] width 712 height 15
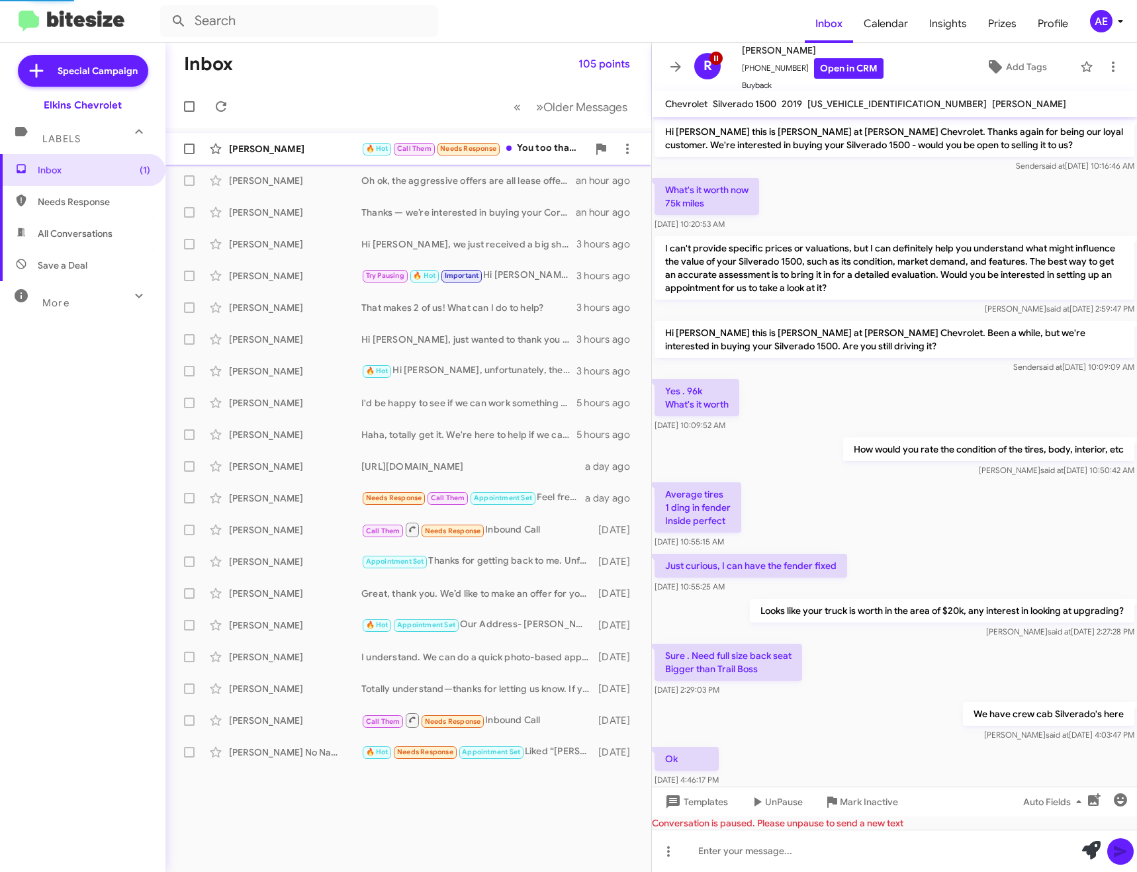
scroll to position [459, 0]
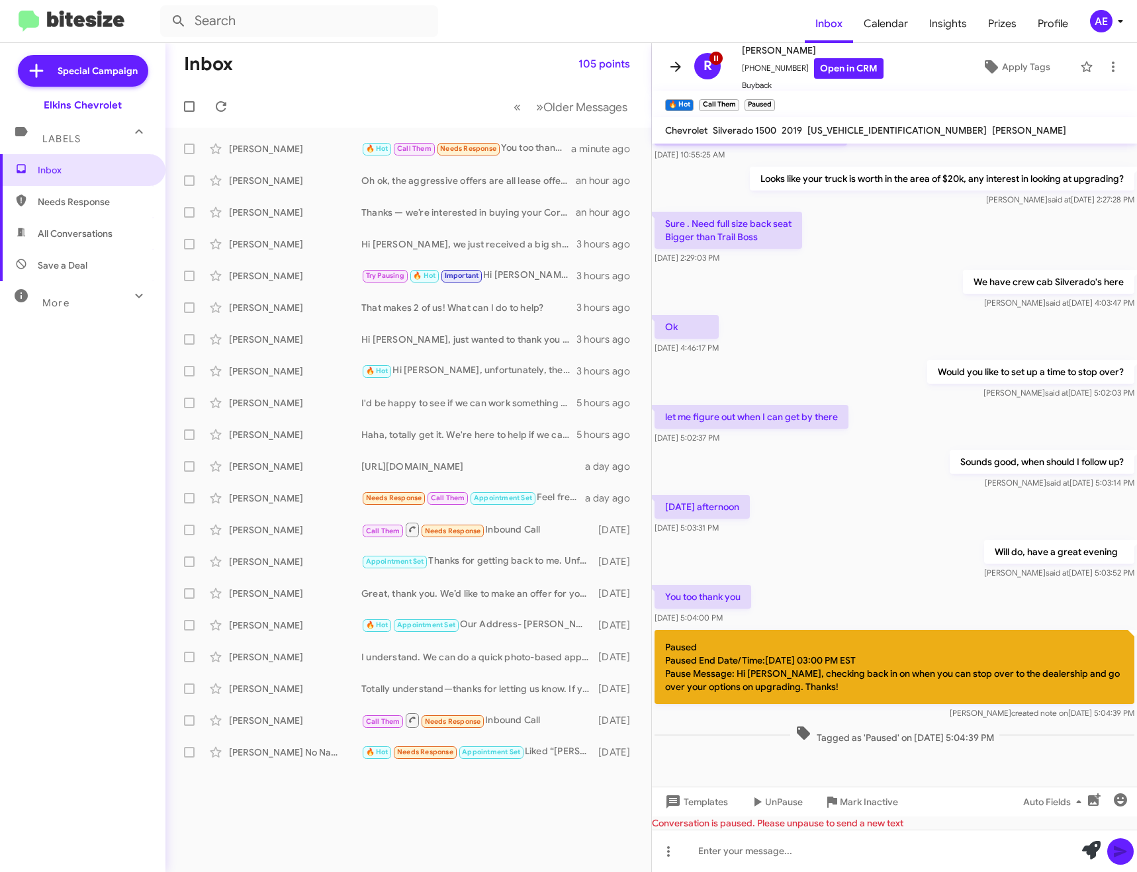
click at [674, 77] on button at bounding box center [675, 67] width 26 height 26
